Goal: Ask a question

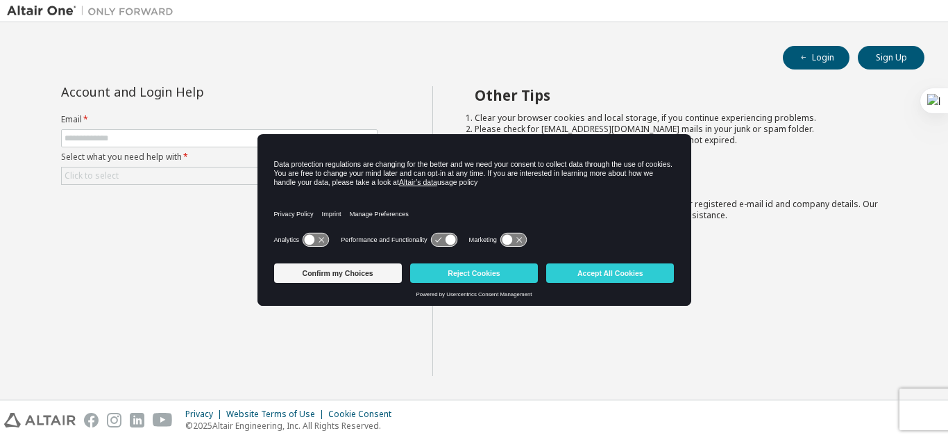
click at [322, 94] on div "Account and Login Help" at bounding box center [219, 91] width 317 height 11
click at [605, 274] on button "Accept All Cookies" at bounding box center [610, 272] width 128 height 19
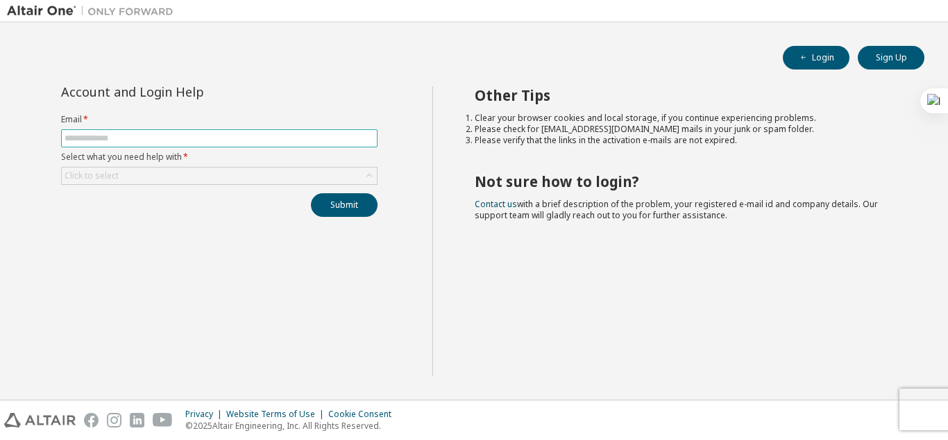
click at [335, 134] on input "text" at bounding box center [220, 138] width 310 height 11
drag, startPoint x: 315, startPoint y: 143, endPoint x: 317, endPoint y: 167, distance: 23.6
click at [317, 167] on form "Email * Select what you need help with * Click to select" at bounding box center [219, 149] width 317 height 71
click at [627, 346] on div "Other Tips Clear your browser cookies and local storage, if you continue experi…" at bounding box center [688, 231] width 510 height 290
click at [269, 142] on input "*******" at bounding box center [220, 138] width 310 height 11
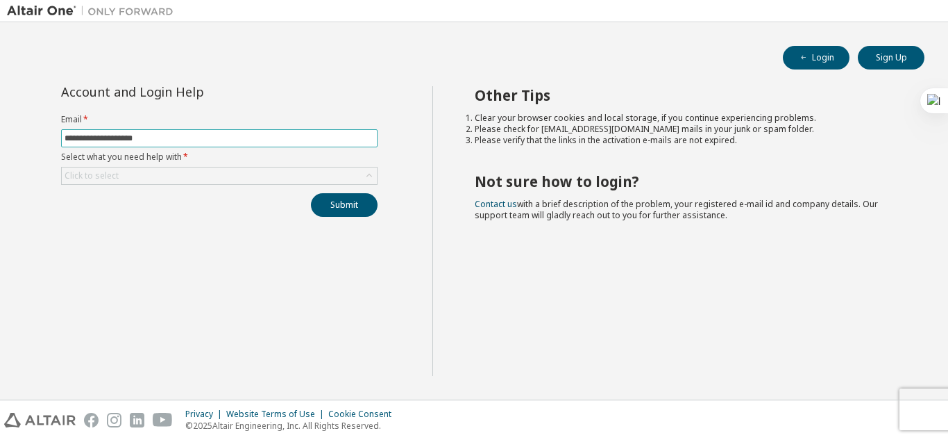
type input "**********"
click at [231, 169] on div "Click to select" at bounding box center [219, 175] width 315 height 17
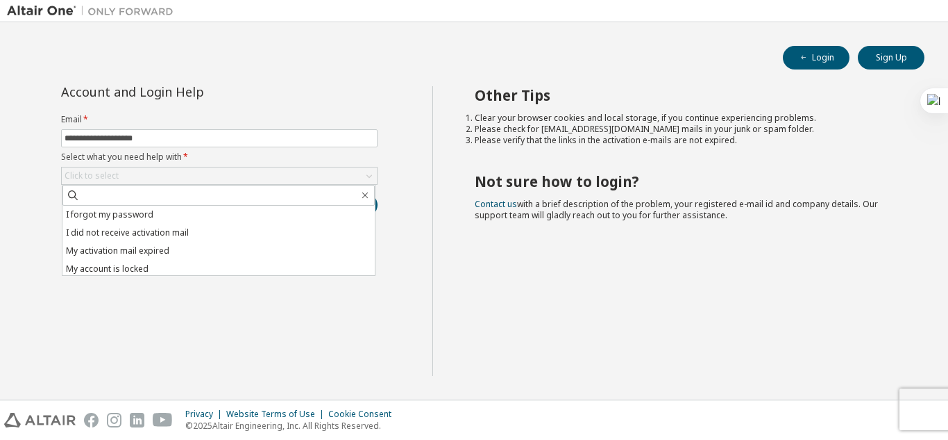
click at [215, 219] on li "I forgot my password" at bounding box center [218, 215] width 312 height 18
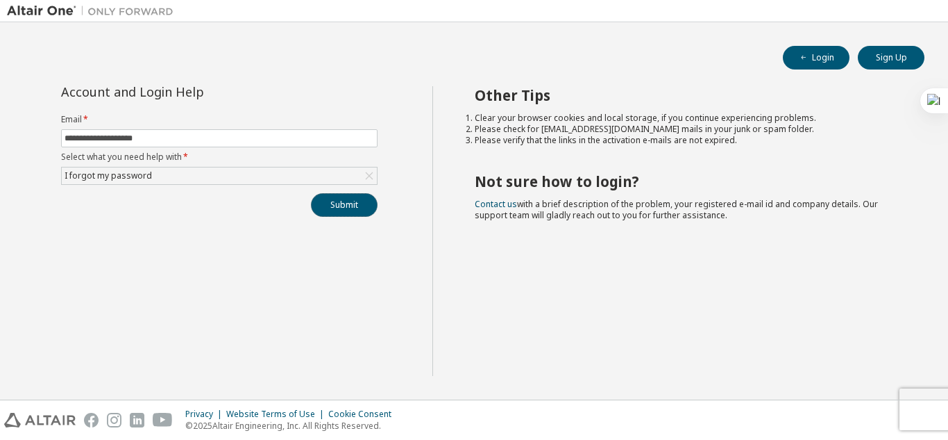
click at [328, 203] on button "Submit" at bounding box center [344, 205] width 67 height 24
click at [816, 67] on button "Login" at bounding box center [816, 58] width 67 height 24
